Goal: Transaction & Acquisition: Purchase product/service

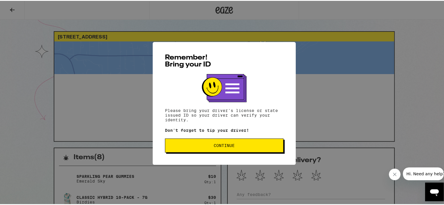
click at [185, 149] on button "Continue" at bounding box center [224, 145] width 119 height 14
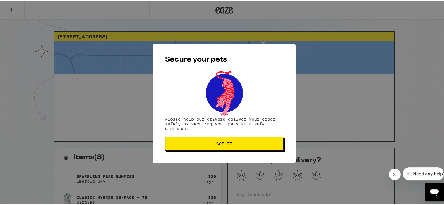
click at [227, 143] on span "Got it" at bounding box center [224, 143] width 16 height 4
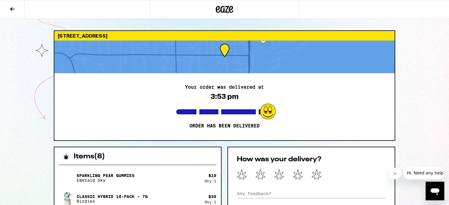
click at [227, 10] on icon at bounding box center [224, 9] width 9 height 7
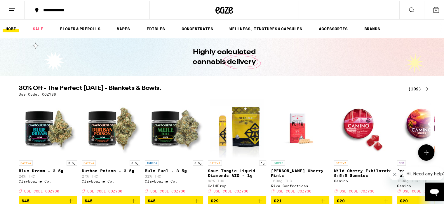
scroll to position [15, 0]
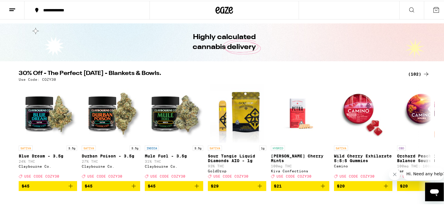
click at [417, 72] on div "(102)" at bounding box center [419, 73] width 22 height 7
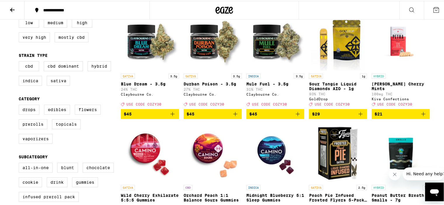
scroll to position [74, 0]
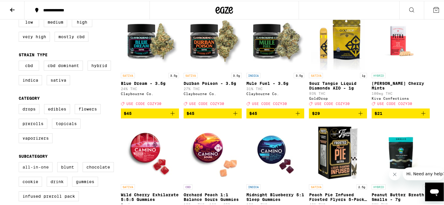
click at [31, 171] on label "All-In-One" at bounding box center [36, 167] width 34 height 10
click at [20, 163] on input "All-In-One" at bounding box center [20, 162] width 0 height 0
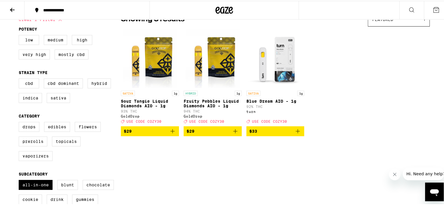
scroll to position [55, 0]
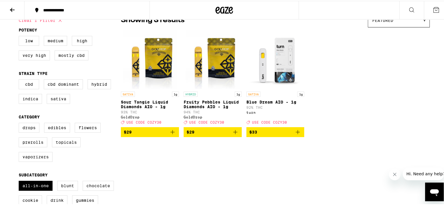
click at [156, 135] on span "$29" at bounding box center [150, 131] width 52 height 7
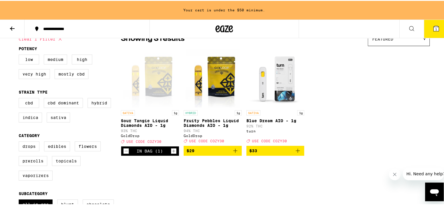
scroll to position [74, 0]
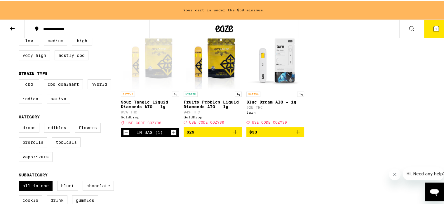
click at [220, 133] on span "$29" at bounding box center [213, 131] width 52 height 7
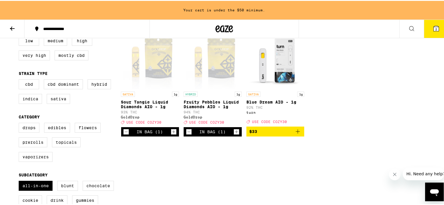
scroll to position [55, 0]
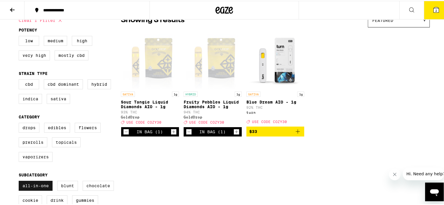
click at [30, 189] on label "All-In-One" at bounding box center [36, 185] width 34 height 10
click at [20, 181] on input "All-In-One" at bounding box center [20, 181] width 0 height 0
checkbox input "false"
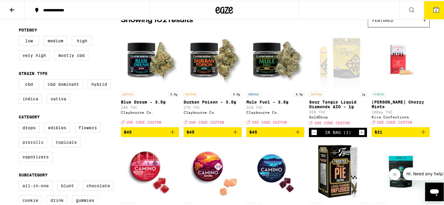
click at [37, 143] on label "Prerolls" at bounding box center [33, 142] width 29 height 10
click at [20, 123] on input "Prerolls" at bounding box center [20, 123] width 0 height 0
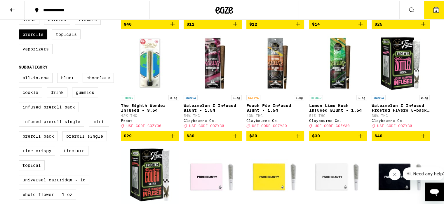
scroll to position [162, 0]
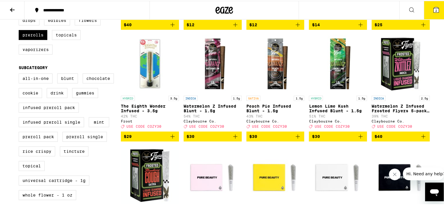
click at [379, 139] on span "$40" at bounding box center [401, 135] width 52 height 7
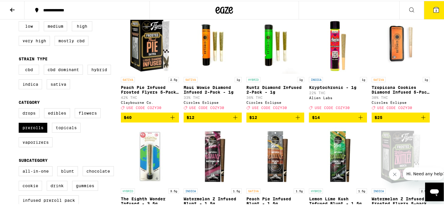
scroll to position [69, 0]
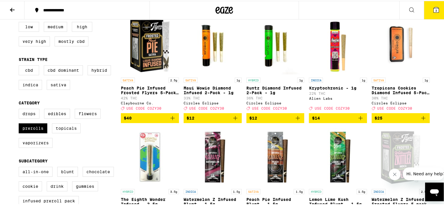
click at [161, 121] on span "$40" at bounding box center [150, 117] width 52 height 7
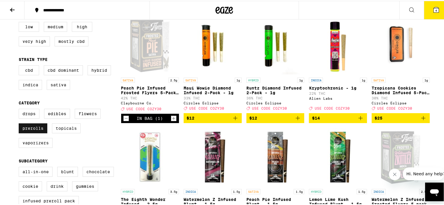
click at [35, 131] on label "Prerolls" at bounding box center [33, 128] width 29 height 10
click at [20, 109] on input "Prerolls" at bounding box center [20, 109] width 0 height 0
checkbox input "false"
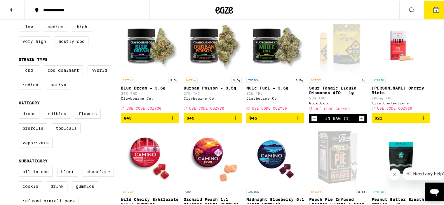
click at [51, 117] on label "Edibles" at bounding box center [57, 113] width 26 height 10
click at [20, 109] on input "Edibles" at bounding box center [20, 109] width 0 height 0
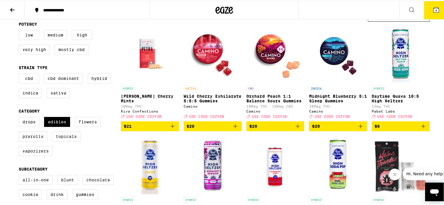
scroll to position [60, 0]
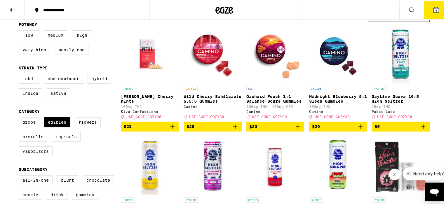
click at [349, 129] on span "$20" at bounding box center [338, 125] width 52 height 7
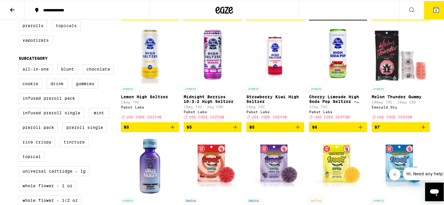
scroll to position [172, 0]
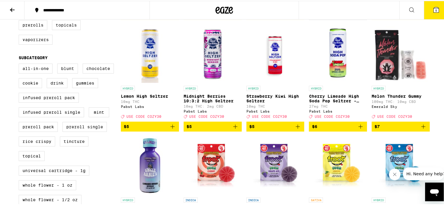
click at [401, 73] on img "Open page for Melon Thunder Gummy from Emerald Sky" at bounding box center [401, 53] width 58 height 58
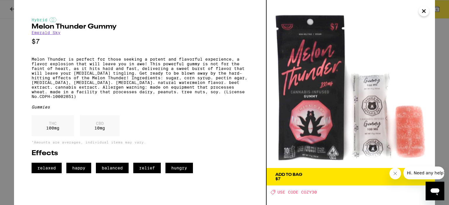
click at [362, 175] on span "Add To Bag $7" at bounding box center [350, 177] width 151 height 8
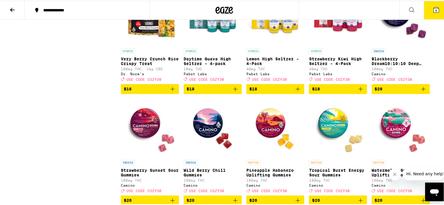
scroll to position [769, 0]
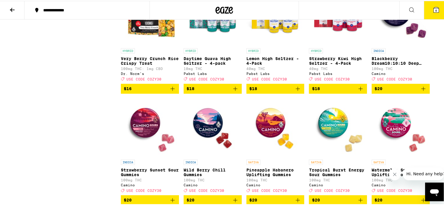
click at [422, 91] on icon "Add to bag" at bounding box center [423, 87] width 7 height 7
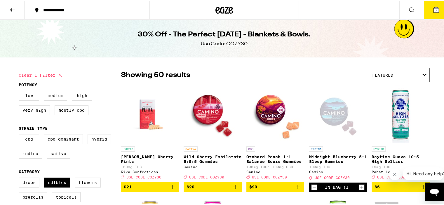
scroll to position [65, 0]
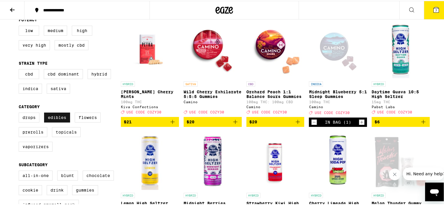
click at [56, 119] on label "Edibles" at bounding box center [57, 117] width 26 height 10
click at [20, 113] on input "Edibles" at bounding box center [20, 113] width 0 height 0
checkbox input "false"
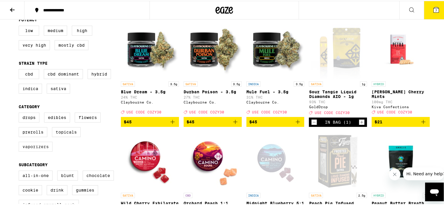
click at [33, 149] on label "Vaporizers" at bounding box center [36, 146] width 34 height 10
click at [20, 113] on input "Vaporizers" at bounding box center [20, 113] width 0 height 0
checkbox input "true"
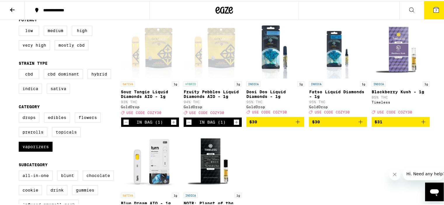
click at [12, 8] on icon at bounding box center [12, 9] width 7 height 7
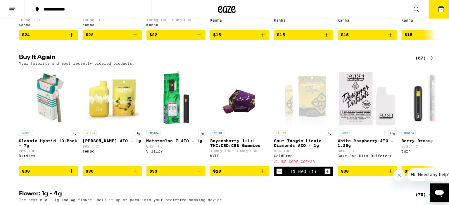
scroll to position [436, 0]
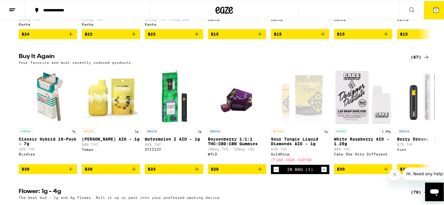
click at [436, 8] on button "7" at bounding box center [436, 9] width 25 height 18
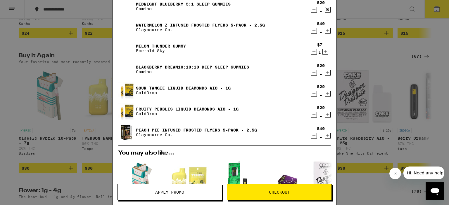
scroll to position [21, 0]
click at [190, 109] on link "Fruity Pebbles Liquid Diamonds AIO - 1g" at bounding box center [187, 109] width 103 height 5
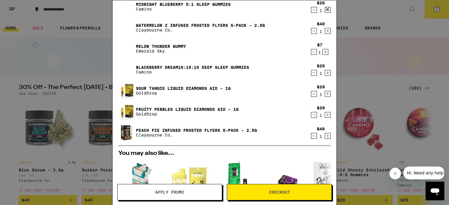
click at [178, 89] on link "Sour Tangie Liquid Diamonds AIO - 1g" at bounding box center [183, 88] width 95 height 5
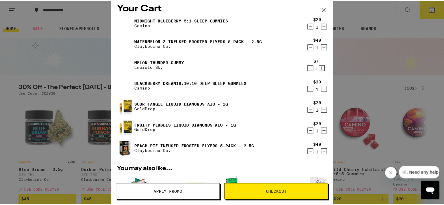
scroll to position [3, 0]
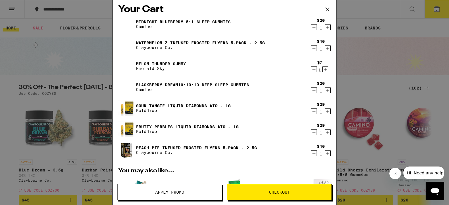
click at [327, 11] on icon at bounding box center [327, 9] width 9 height 9
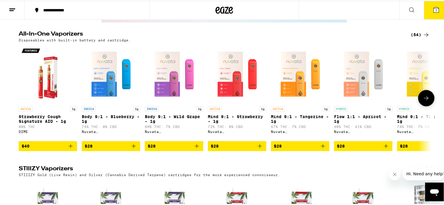
scroll to position [1045, 0]
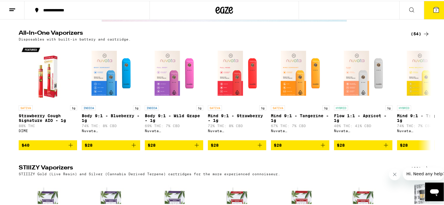
click at [417, 37] on div "(54)" at bounding box center [420, 33] width 19 height 7
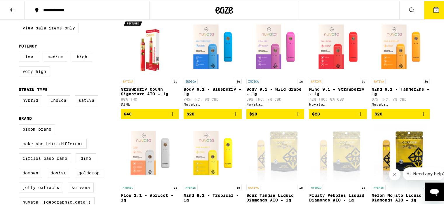
scroll to position [68, 0]
click at [87, 105] on label "Sativa" at bounding box center [86, 100] width 23 height 10
click at [20, 96] on input "Sativa" at bounding box center [20, 96] width 0 height 0
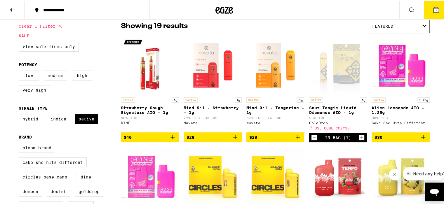
scroll to position [47, 0]
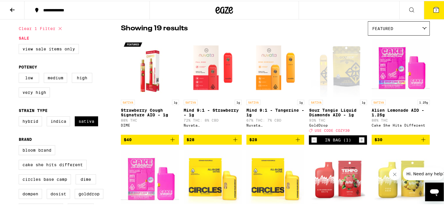
click at [171, 143] on icon "Add to bag" at bounding box center [172, 139] width 7 height 7
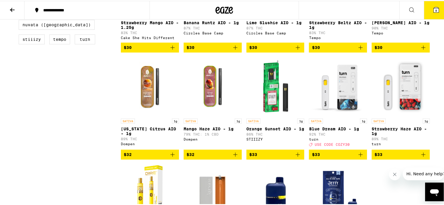
scroll to position [245, 0]
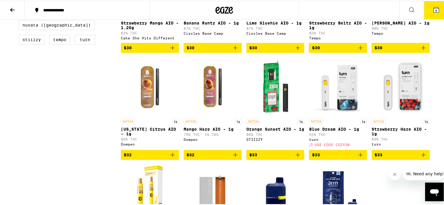
click at [296, 156] on icon "Add to bag" at bounding box center [298, 154] width 4 height 4
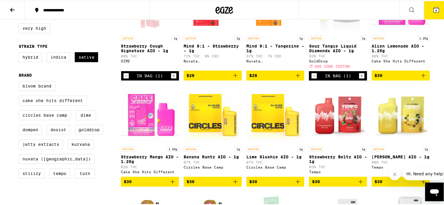
scroll to position [79, 0]
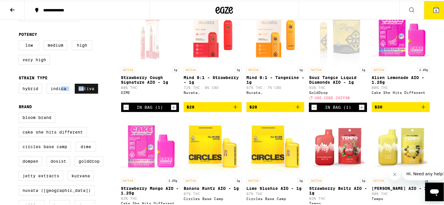
drag, startPoint x: 59, startPoint y: 90, endPoint x: 81, endPoint y: 92, distance: 21.7
click at [81, 92] on div "Hybrid Indica Sativa" at bounding box center [70, 90] width 102 height 15
click at [81, 92] on label "Sativa" at bounding box center [86, 88] width 23 height 10
click at [20, 84] on input "Sativa" at bounding box center [20, 84] width 0 height 0
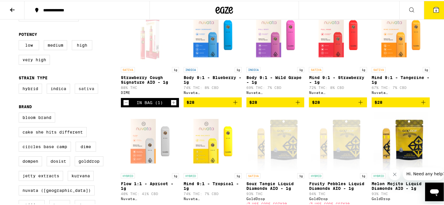
click at [81, 92] on label "Sativa" at bounding box center [86, 88] width 23 height 10
click at [20, 84] on input "Sativa" at bounding box center [20, 84] width 0 height 0
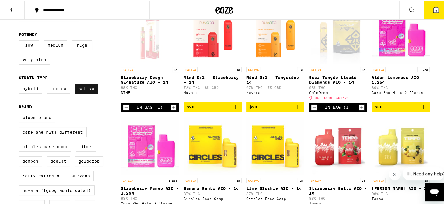
click at [81, 92] on label "Sativa" at bounding box center [86, 88] width 23 height 10
click at [20, 84] on input "Sativa" at bounding box center [20, 84] width 0 height 0
checkbox input "false"
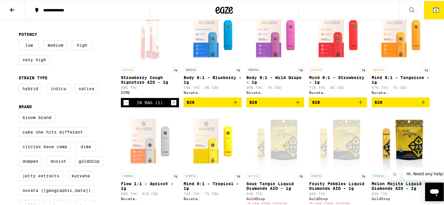
click at [62, 89] on label "Indica" at bounding box center [58, 88] width 23 height 10
click at [20, 84] on input "Indica" at bounding box center [20, 84] width 0 height 0
checkbox input "true"
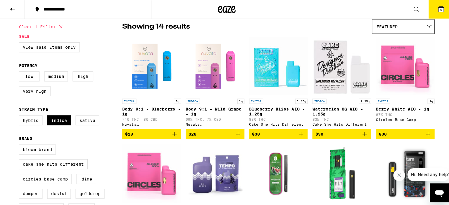
scroll to position [48, 0]
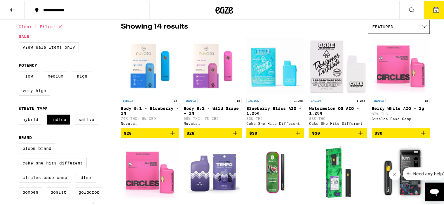
click at [34, 89] on label "Very High" at bounding box center [34, 90] width 31 height 10
click at [20, 72] on input "Very High" at bounding box center [20, 71] width 0 height 0
checkbox input "true"
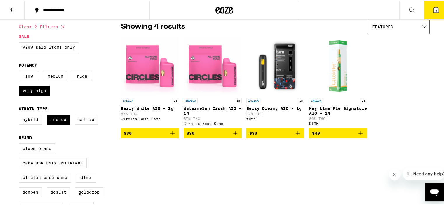
click at [232, 134] on icon "Add to bag" at bounding box center [235, 132] width 7 height 7
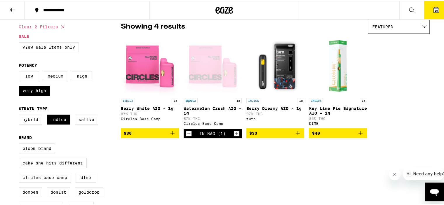
click at [434, 6] on icon at bounding box center [436, 8] width 5 height 5
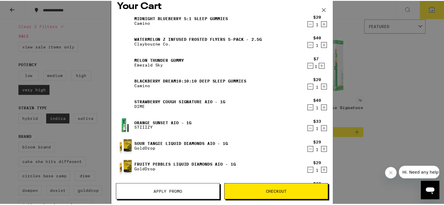
scroll to position [1, 0]
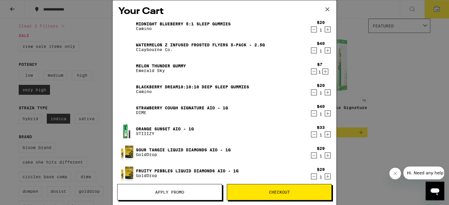
click at [328, 8] on icon at bounding box center [327, 9] width 9 height 9
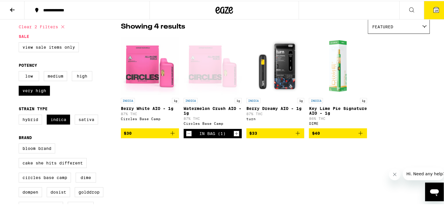
click at [11, 9] on icon at bounding box center [12, 9] width 5 height 4
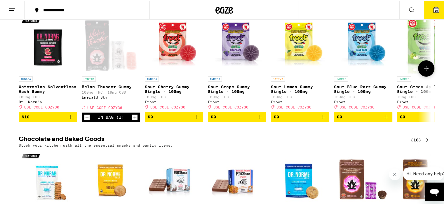
scroll to position [1805, 0]
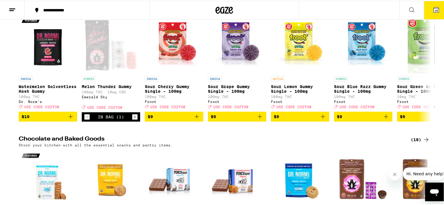
click at [414, 7] on div "(88)" at bounding box center [420, 3] width 19 height 7
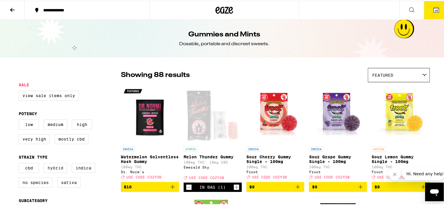
click at [49, 171] on label "Hybrid" at bounding box center [55, 167] width 23 height 10
click at [20, 164] on input "Hybrid" at bounding box center [20, 163] width 0 height 0
checkbox input "true"
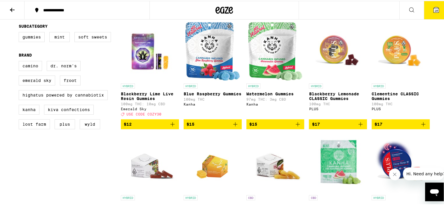
scroll to position [175, 0]
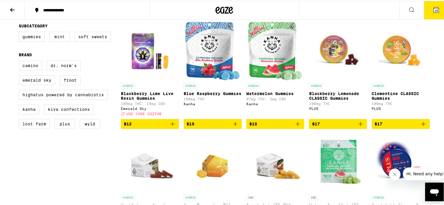
click at [169, 127] on icon "Add to bag" at bounding box center [172, 123] width 7 height 7
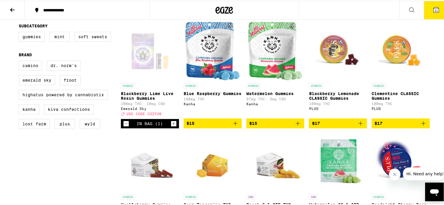
click at [297, 126] on icon "Add to bag" at bounding box center [297, 122] width 7 height 7
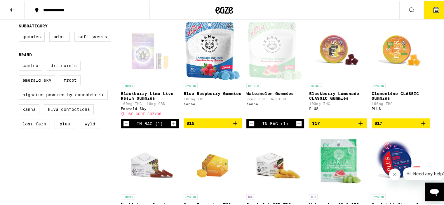
click at [11, 7] on icon at bounding box center [12, 9] width 7 height 7
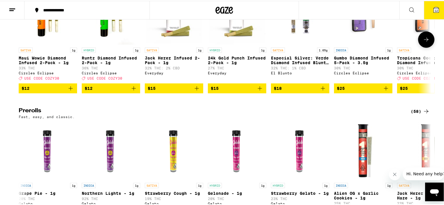
scroll to position [1520, 0]
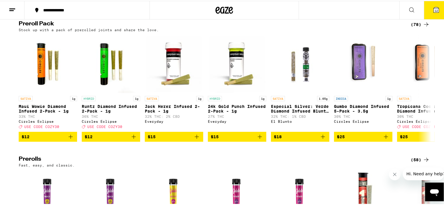
click at [415, 27] on div "(78)" at bounding box center [420, 23] width 19 height 7
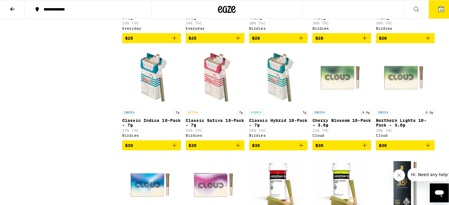
scroll to position [366, 0]
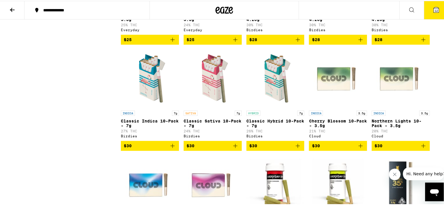
click at [169, 149] on icon "Add to bag" at bounding box center [172, 145] width 7 height 7
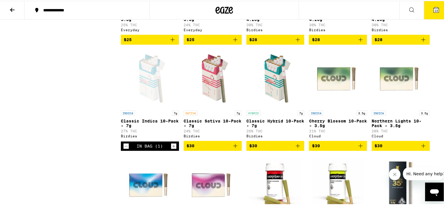
click at [232, 149] on icon "Add to bag" at bounding box center [235, 145] width 7 height 7
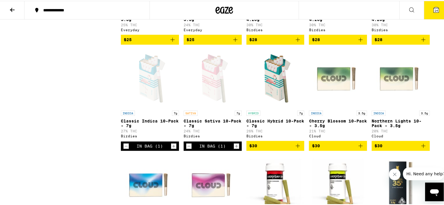
click at [437, 8] on button "14" at bounding box center [436, 9] width 25 height 18
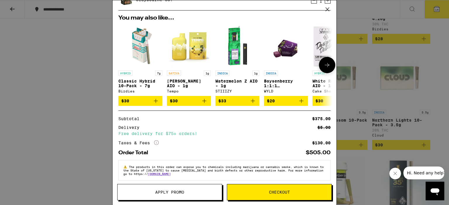
scroll to position [310, 0]
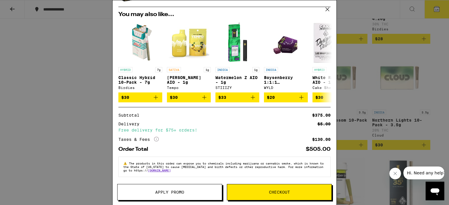
click at [205, 193] on span "Apply Promo" at bounding box center [169, 192] width 104 height 4
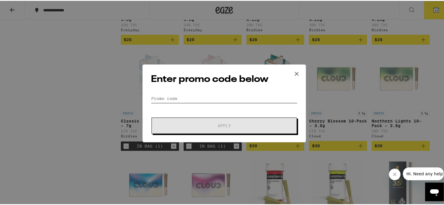
click at [186, 100] on input "Promo Code" at bounding box center [224, 97] width 147 height 9
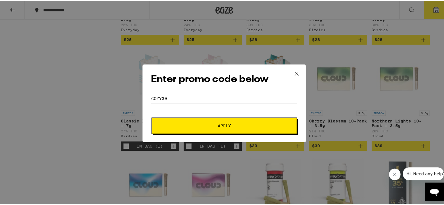
type input "cozy30"
click at [205, 126] on span "Apply" at bounding box center [224, 125] width 105 height 4
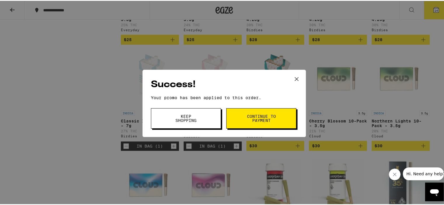
click at [200, 122] on button "Keep Shopping" at bounding box center [186, 117] width 70 height 20
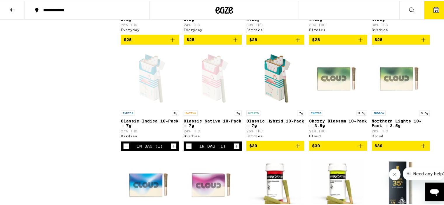
click at [426, 9] on button "14" at bounding box center [436, 9] width 25 height 18
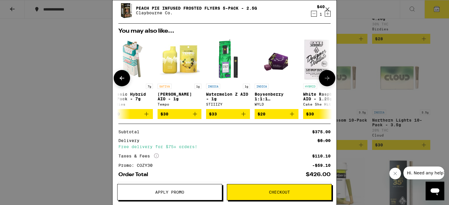
scroll to position [318, 0]
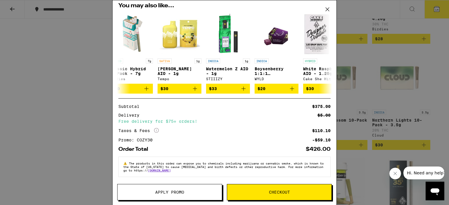
click at [280, 193] on span "Checkout" at bounding box center [279, 192] width 21 height 4
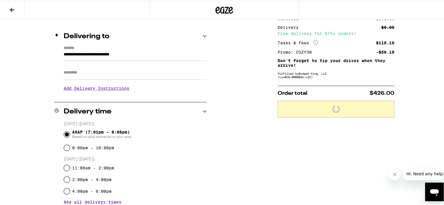
scroll to position [61, 0]
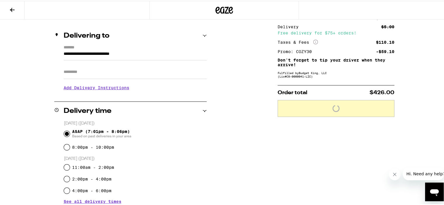
click at [113, 88] on h3 "Add Delivery Instructions" at bounding box center [135, 86] width 143 height 13
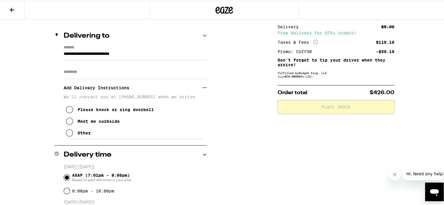
click at [66, 135] on icon at bounding box center [69, 132] width 7 height 7
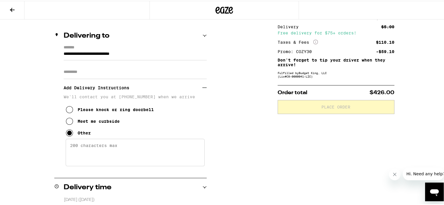
click at [80, 153] on textarea "Enter any other delivery instructions you want driver to know" at bounding box center [135, 151] width 139 height 27
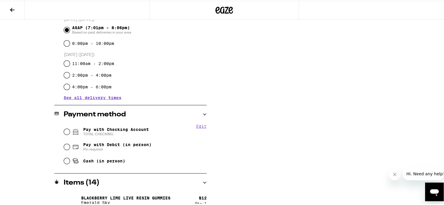
scroll to position [242, 0]
type textarea "It's the GREY house that looks like a BARN. Grey Honda Civic in driveway. Call …"
click at [65, 130] on input "Pay with Checking Account TOTAL CHECKING" at bounding box center [67, 131] width 6 height 6
radio input "true"
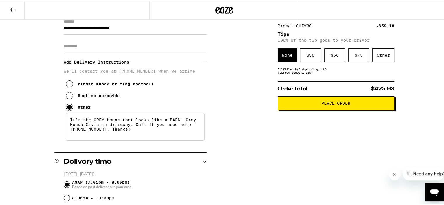
scroll to position [86, 0]
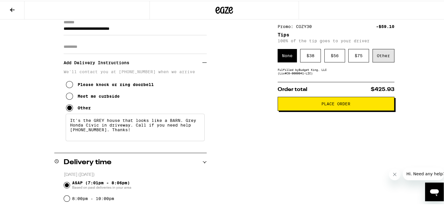
click at [378, 54] on div "Other" at bounding box center [384, 54] width 22 height 13
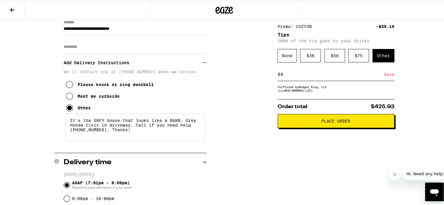
type input "8"
click at [386, 74] on div "Save" at bounding box center [389, 73] width 11 height 13
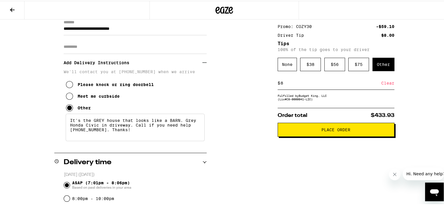
click at [350, 135] on button "Place Order" at bounding box center [336, 129] width 117 height 14
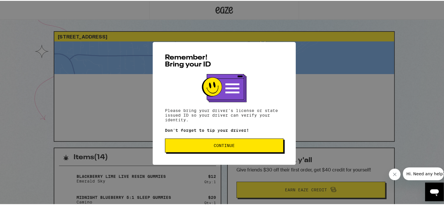
click at [224, 147] on span "Continue" at bounding box center [224, 145] width 21 height 4
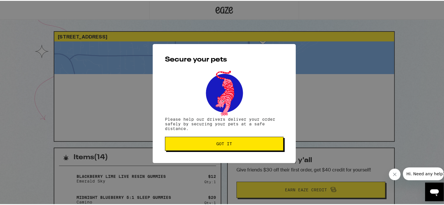
click at [236, 143] on span "Got it" at bounding box center [224, 143] width 109 height 4
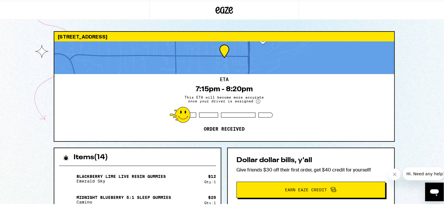
click at [393, 176] on icon "Close message from company" at bounding box center [394, 174] width 5 height 5
